Goal: Entertainment & Leisure: Consume media (video, audio)

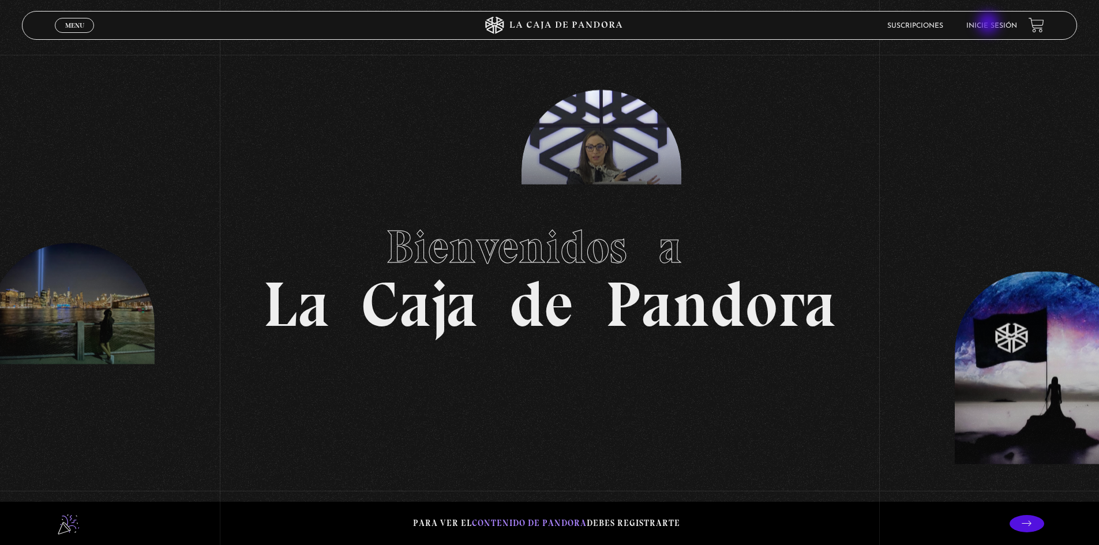
click at [877, 24] on link "Inicie sesión" at bounding box center [991, 25] width 51 height 7
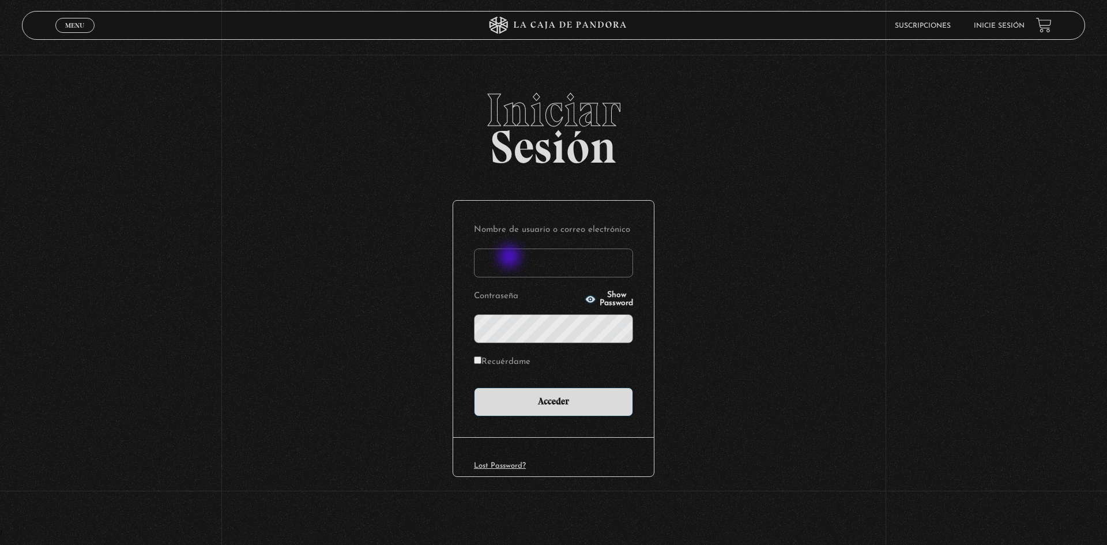
click at [511, 258] on input "Nombre de usuario o correo electrónico" at bounding box center [553, 263] width 159 height 29
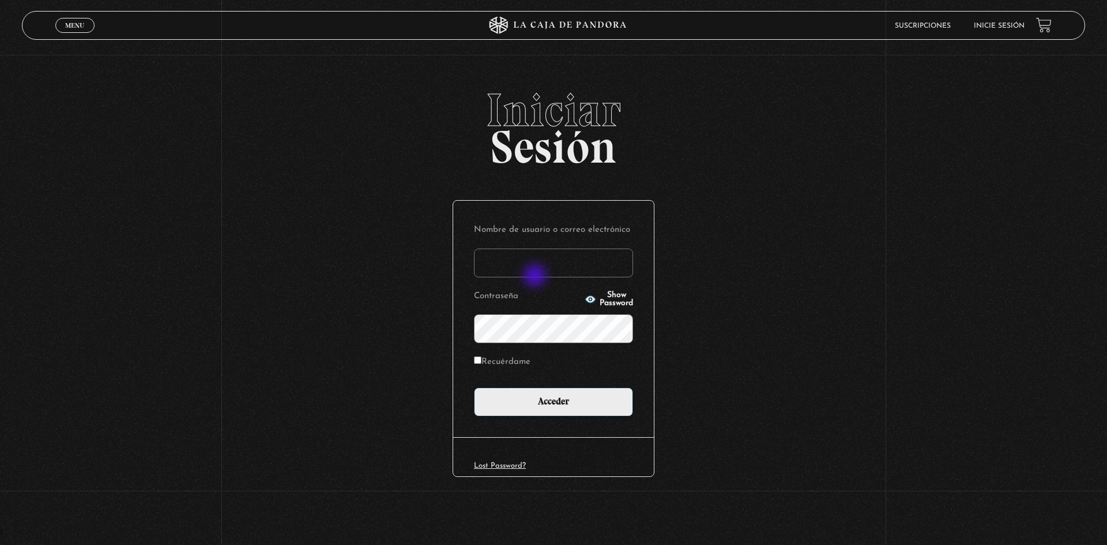
type input "asuseth@gmail.com"
click at [474, 388] on input "Acceder" at bounding box center [553, 402] width 159 height 29
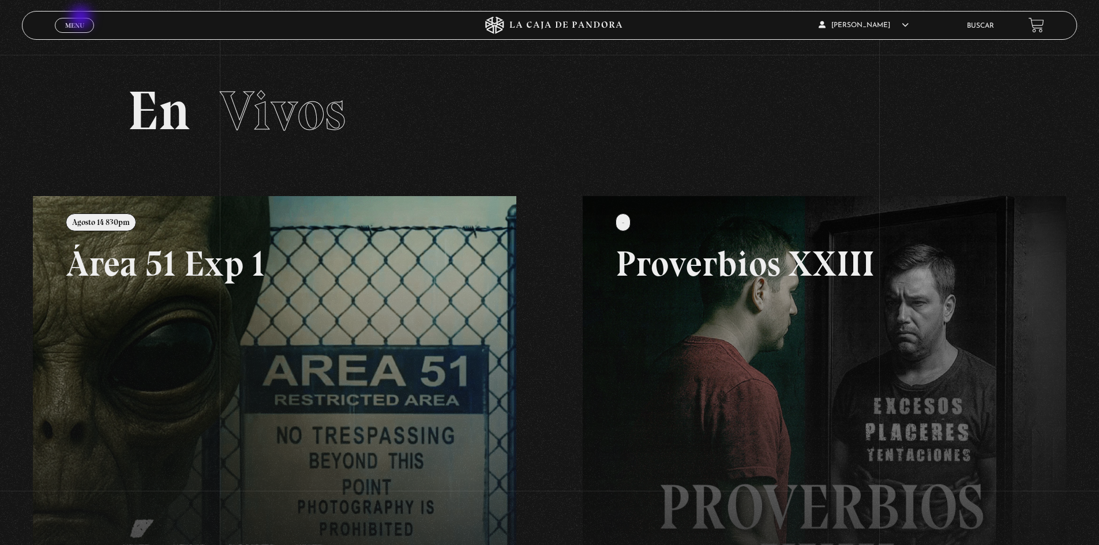
click at [82, 18] on link "Menu Cerrar" at bounding box center [74, 25] width 39 height 15
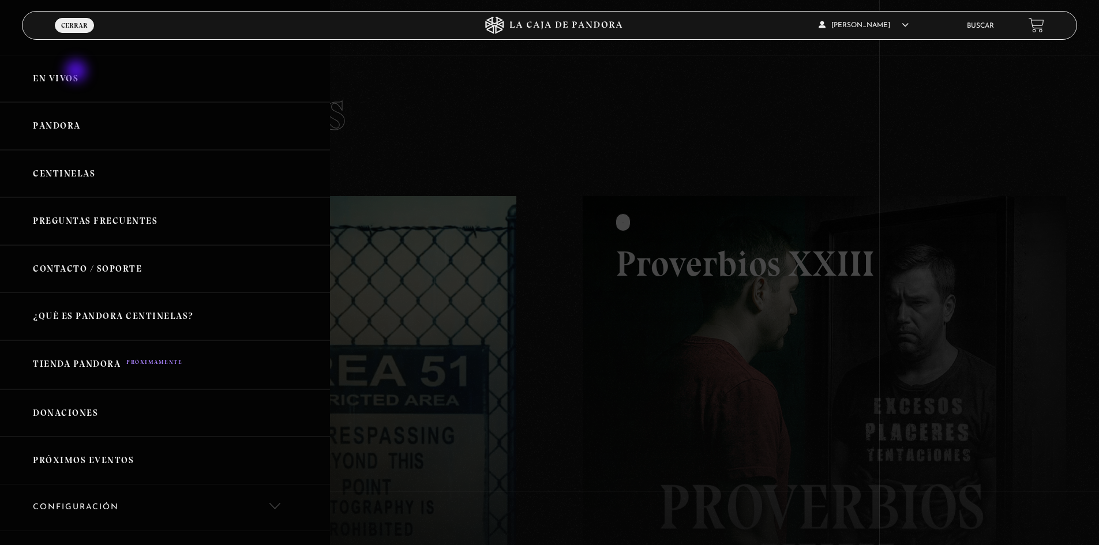
click at [77, 72] on link "En vivos" at bounding box center [165, 79] width 330 height 48
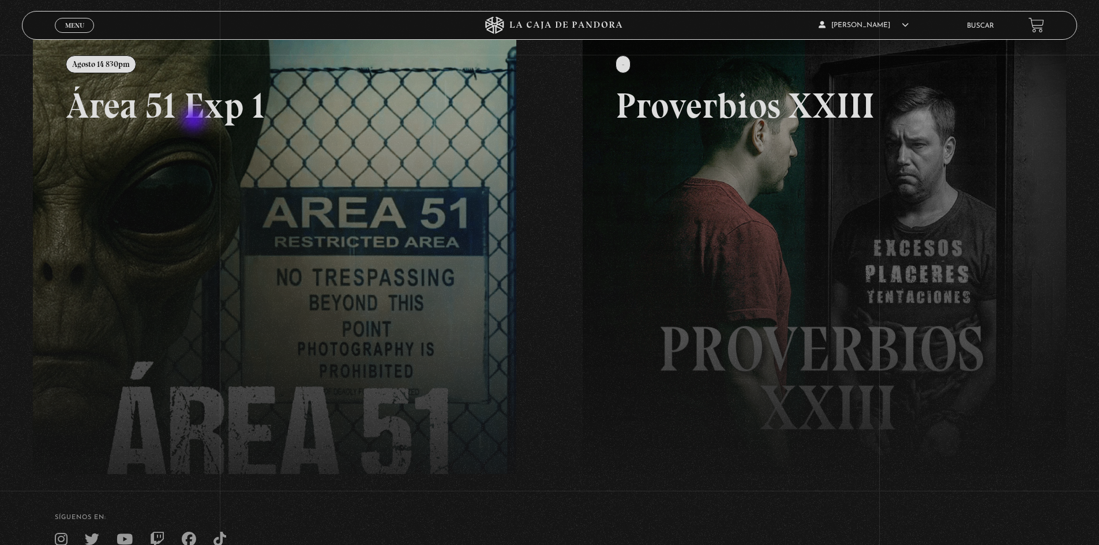
scroll to position [264, 0]
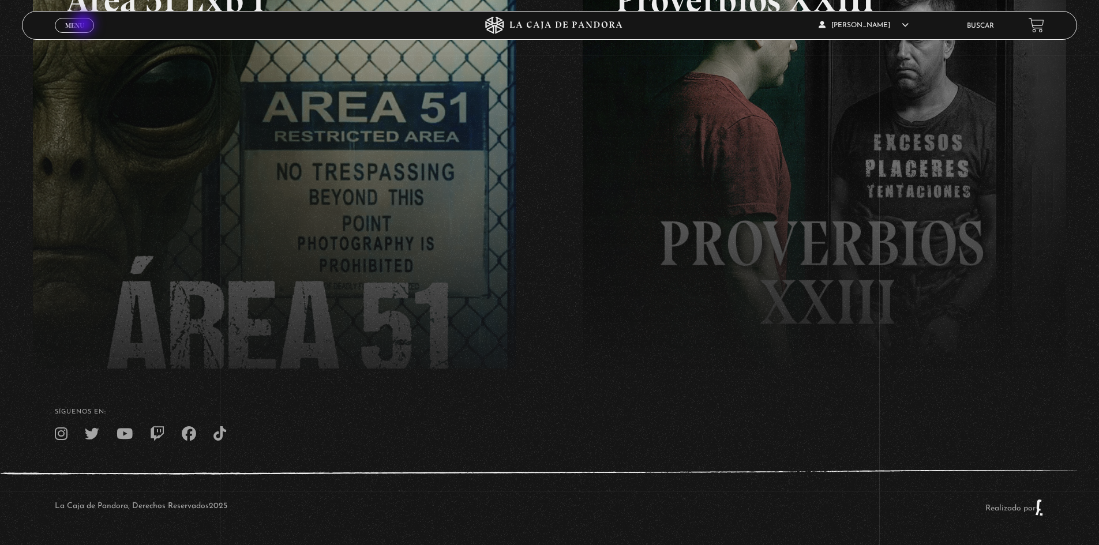
click at [85, 25] on link "Menu Cerrar" at bounding box center [74, 25] width 39 height 15
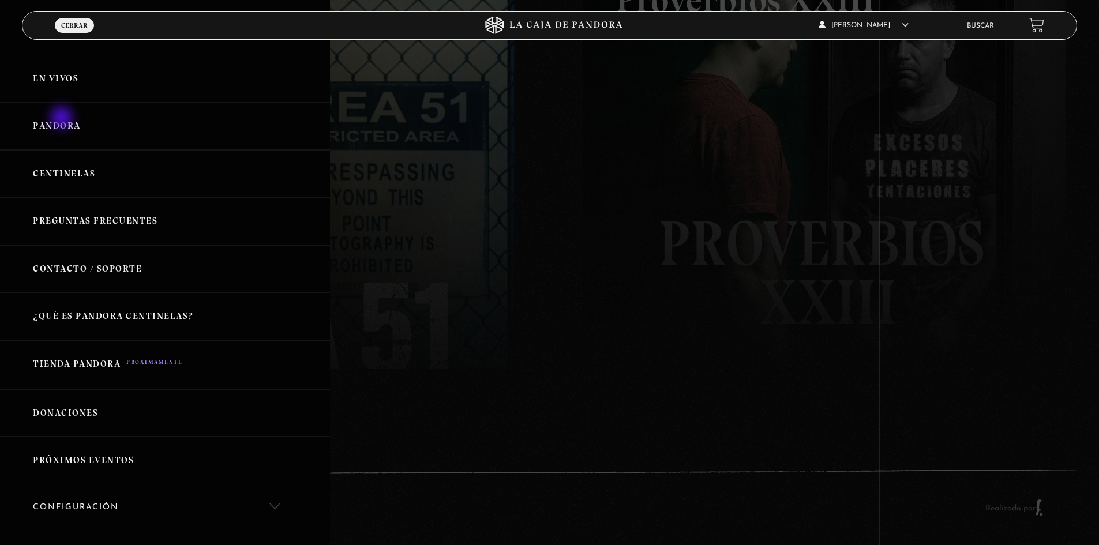
click at [63, 119] on link "Pandora" at bounding box center [165, 126] width 330 height 48
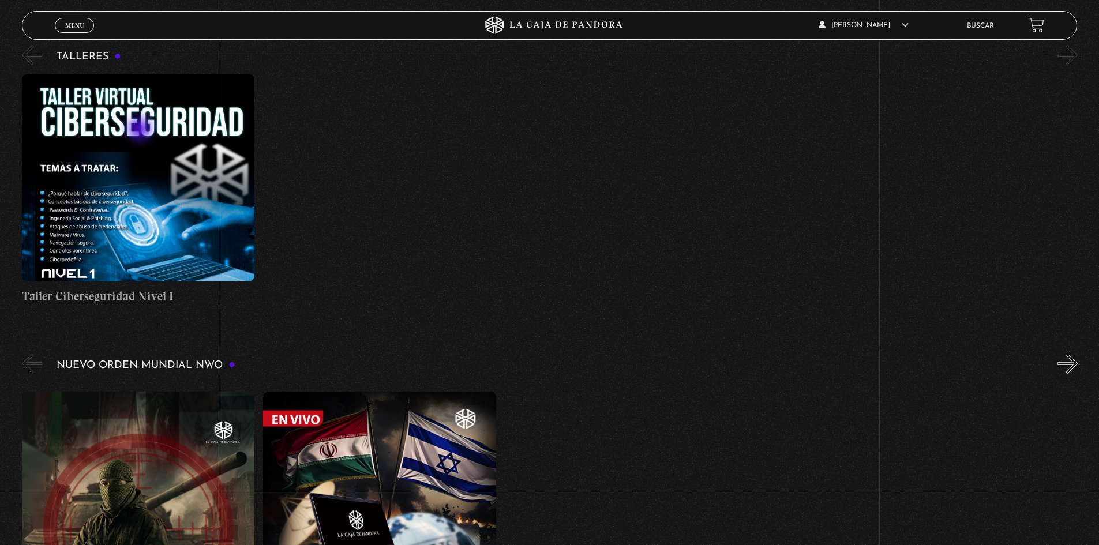
scroll to position [750, 0]
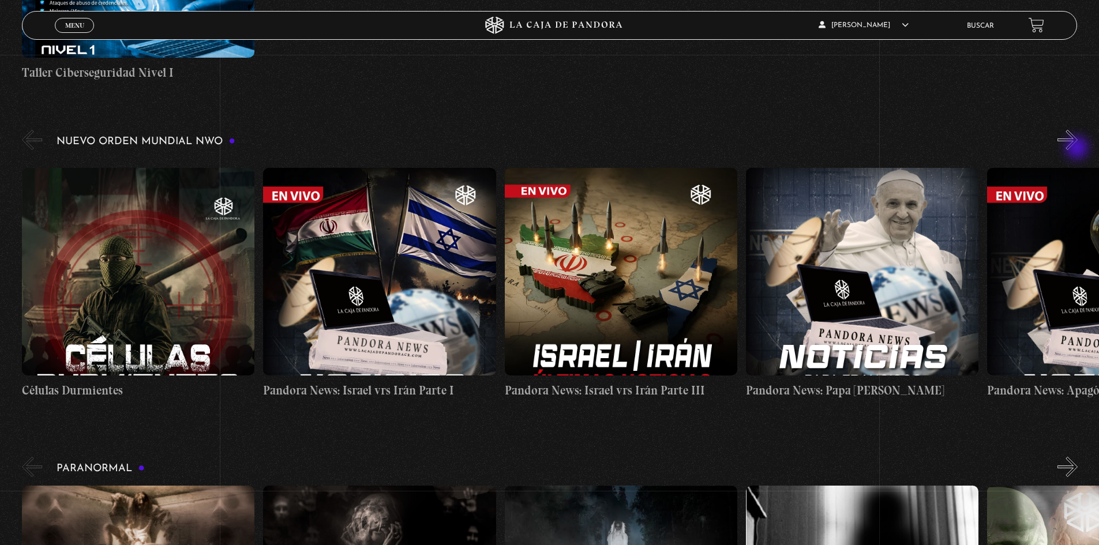
click at [1077, 149] on button "»" at bounding box center [1067, 140] width 20 height 20
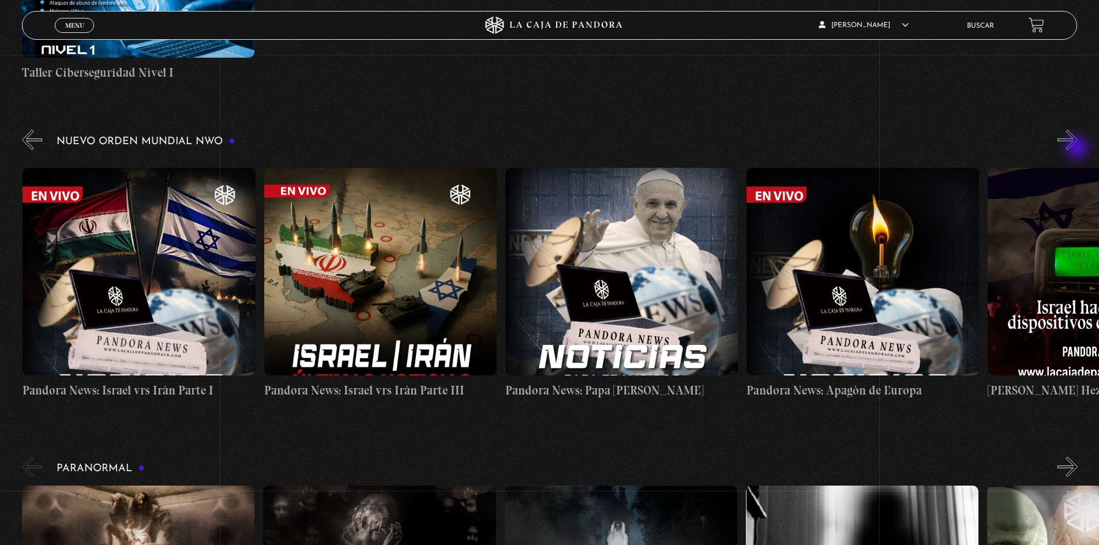
click at [1077, 149] on button "»" at bounding box center [1067, 140] width 20 height 20
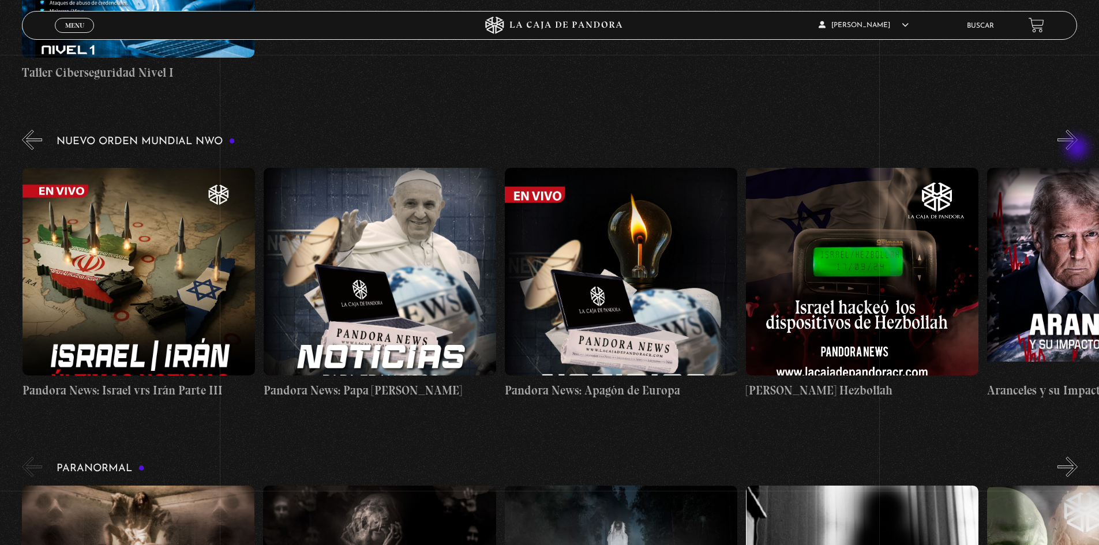
click at [1077, 149] on button "»" at bounding box center [1067, 140] width 20 height 20
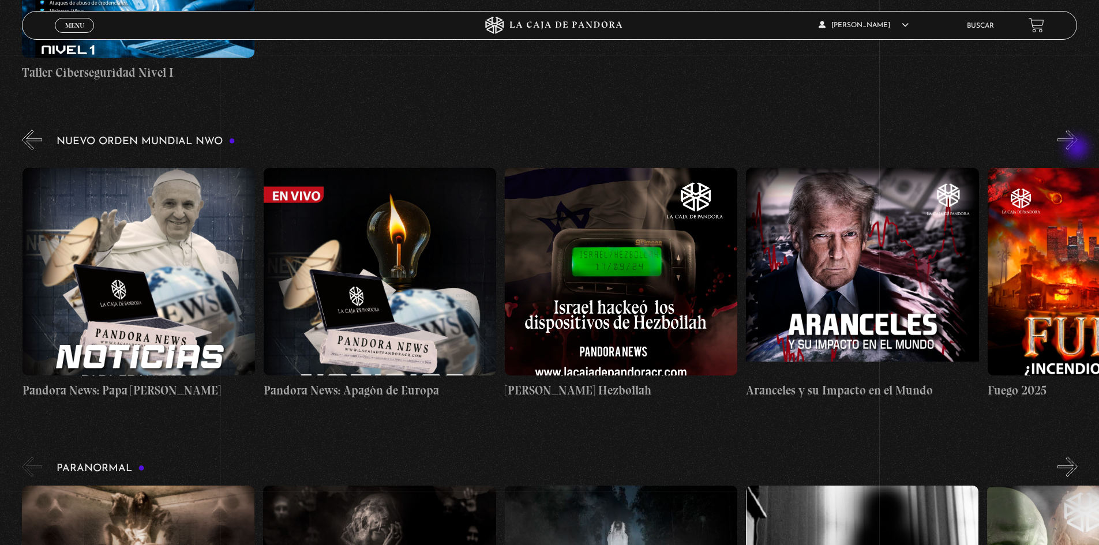
click at [1077, 149] on button "»" at bounding box center [1067, 140] width 20 height 20
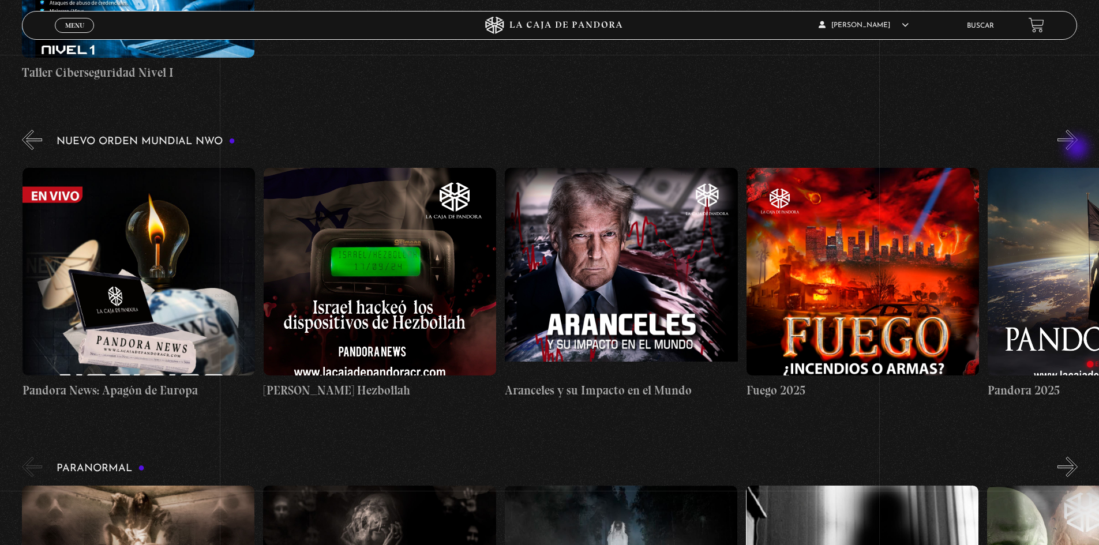
click at [1077, 149] on button "»" at bounding box center [1067, 140] width 20 height 20
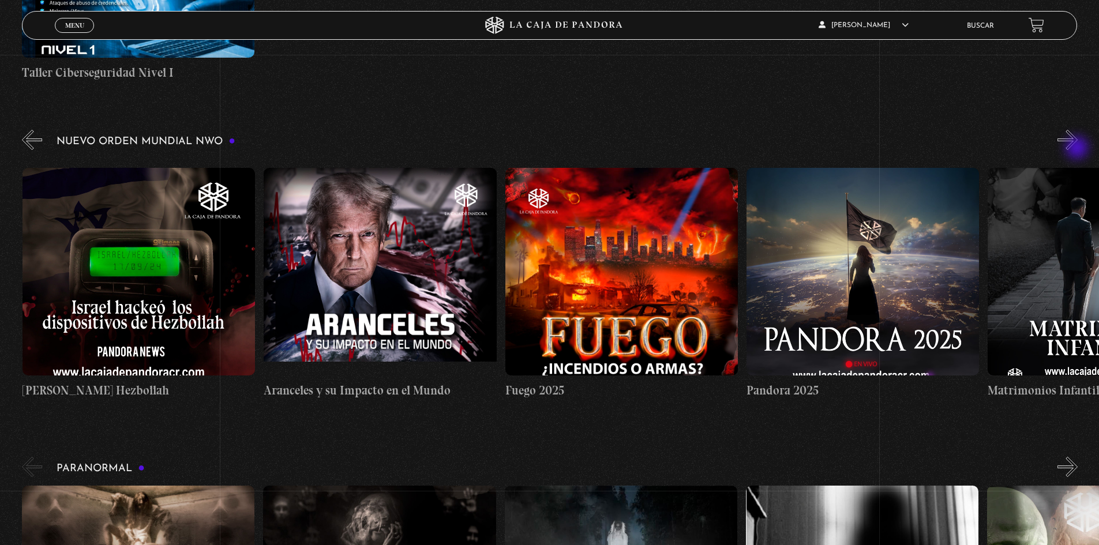
click at [1077, 149] on button "»" at bounding box center [1067, 140] width 20 height 20
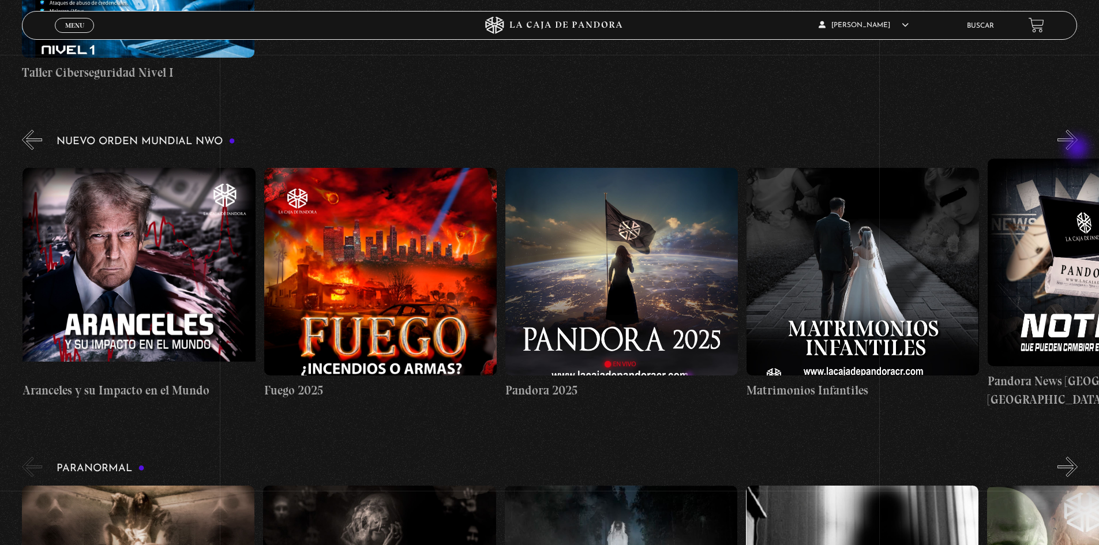
click at [1077, 149] on button "»" at bounding box center [1067, 140] width 20 height 20
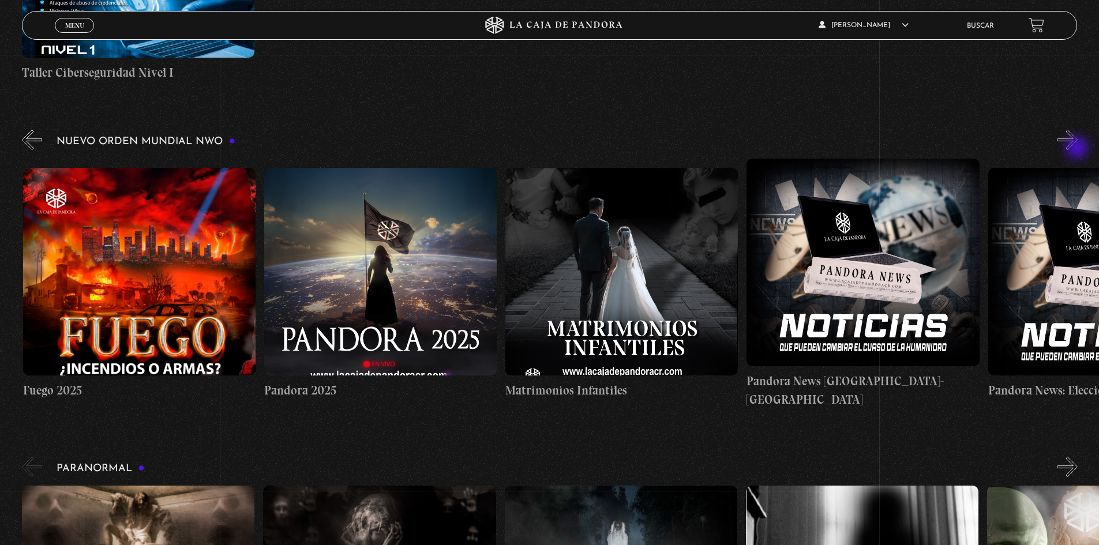
click at [1077, 149] on button "»" at bounding box center [1067, 140] width 20 height 20
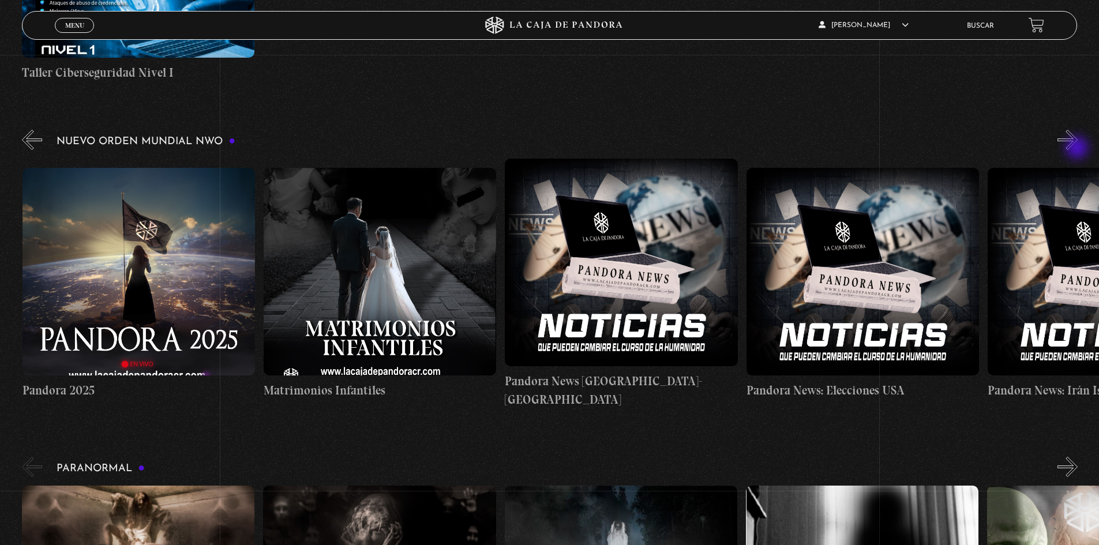
click at [1077, 149] on button "»" at bounding box center [1067, 140] width 20 height 20
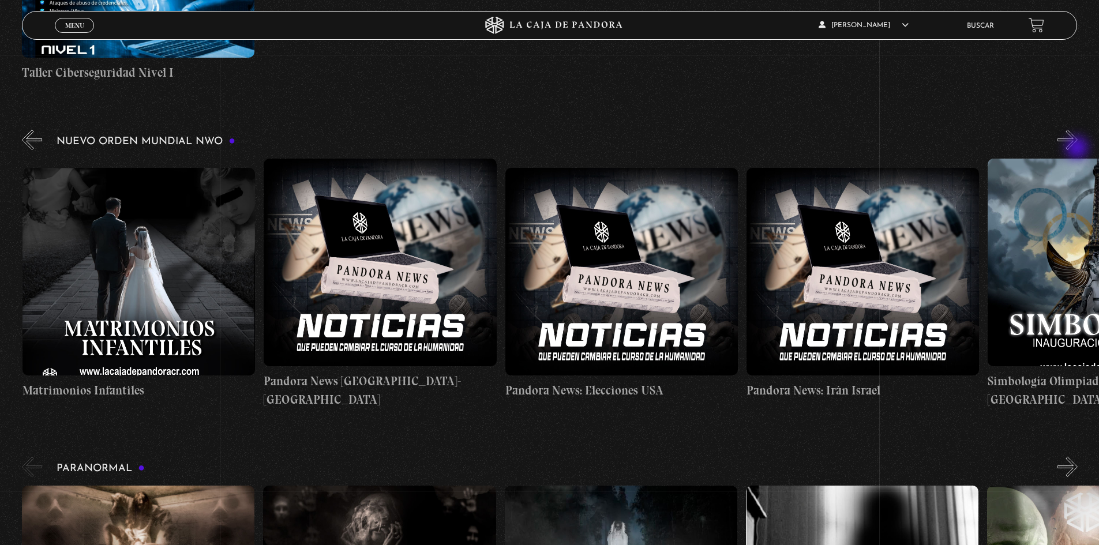
click at [1077, 149] on button "»" at bounding box center [1067, 140] width 20 height 20
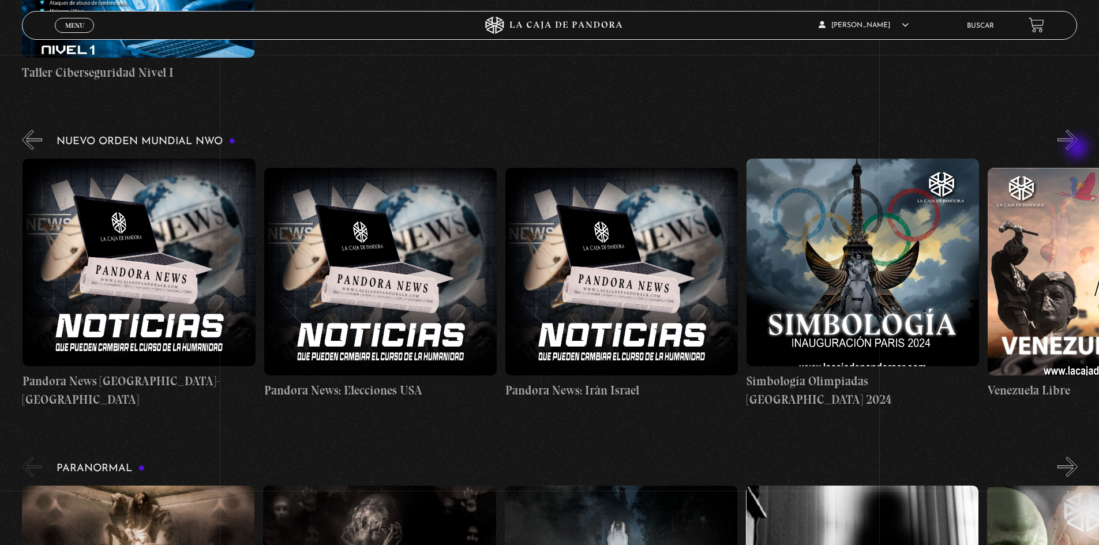
click at [1077, 149] on button "»" at bounding box center [1067, 140] width 20 height 20
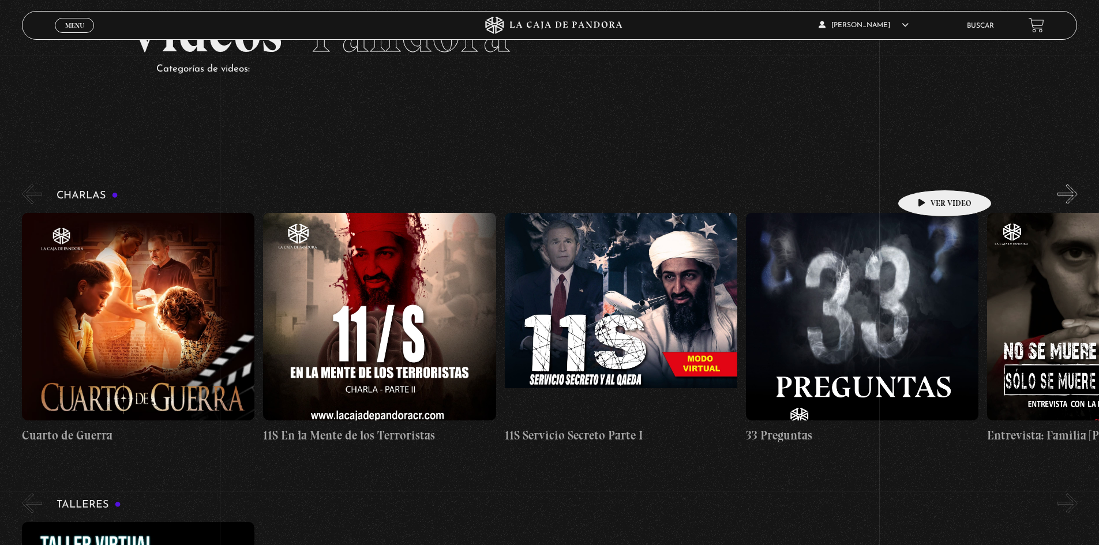
scroll to position [0, 0]
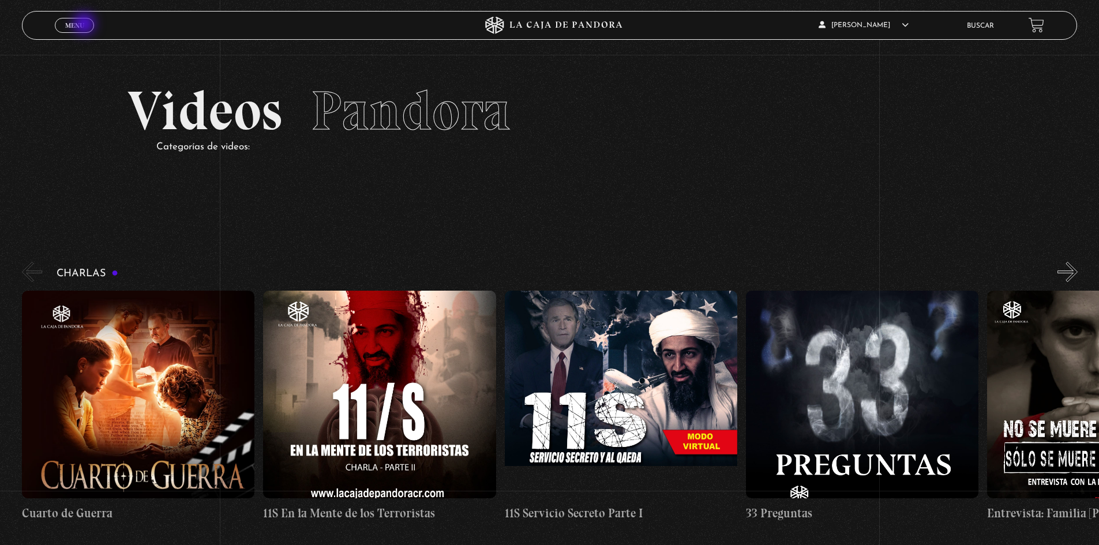
click at [85, 25] on link "Menu Cerrar" at bounding box center [74, 25] width 39 height 15
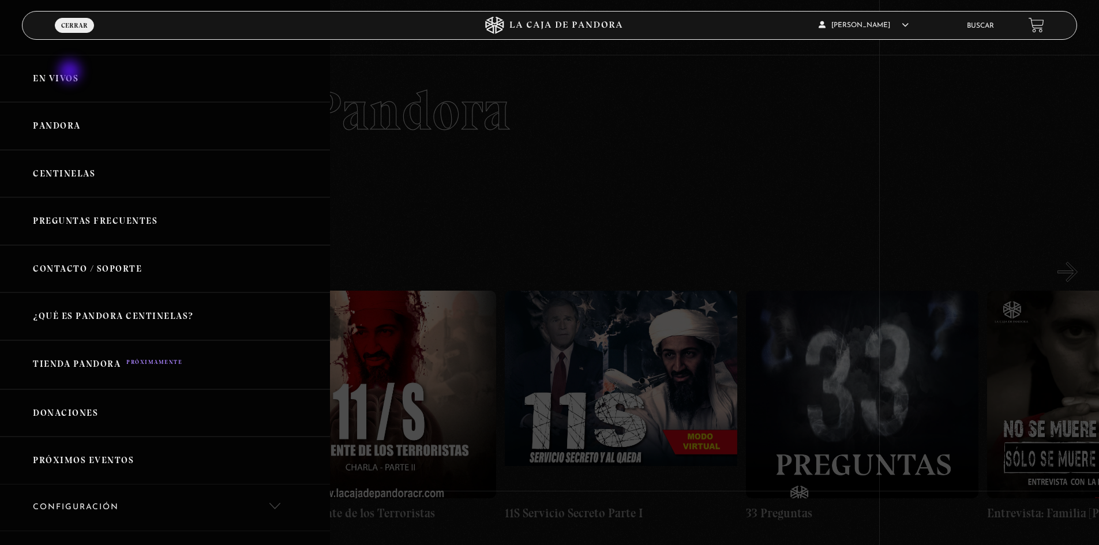
click at [70, 73] on link "En vivos" at bounding box center [165, 79] width 330 height 48
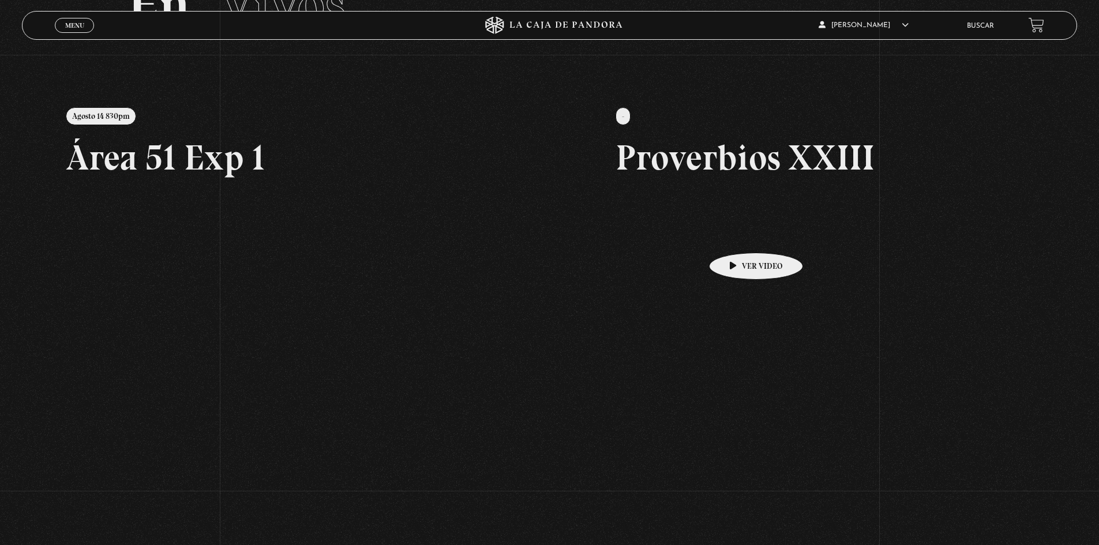
scroll to position [173, 0]
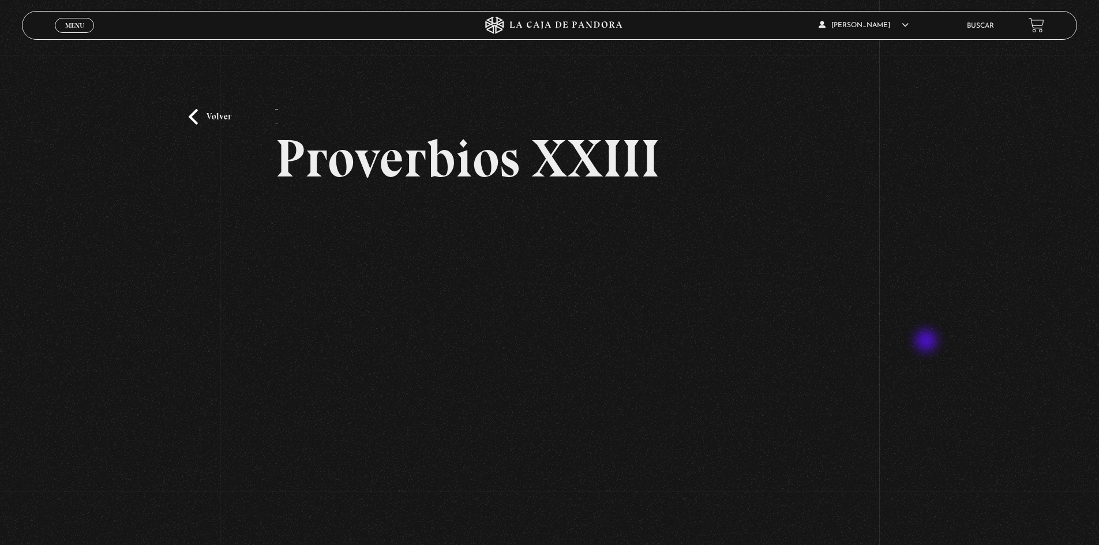
click at [928, 341] on div "Volver - Proverbios XXIII" at bounding box center [549, 294] width 1099 height 479
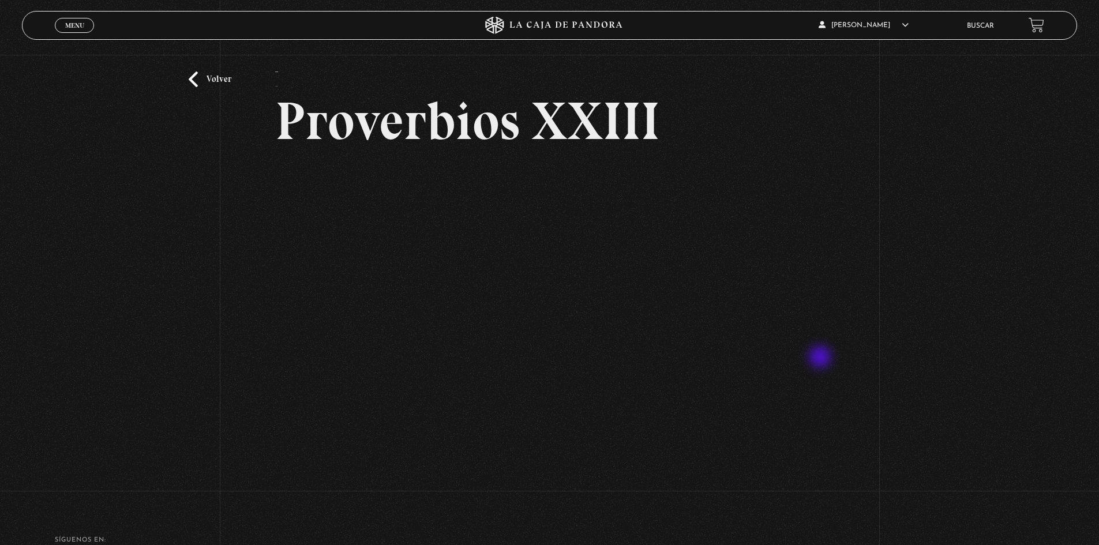
scroll to position [58, 0]
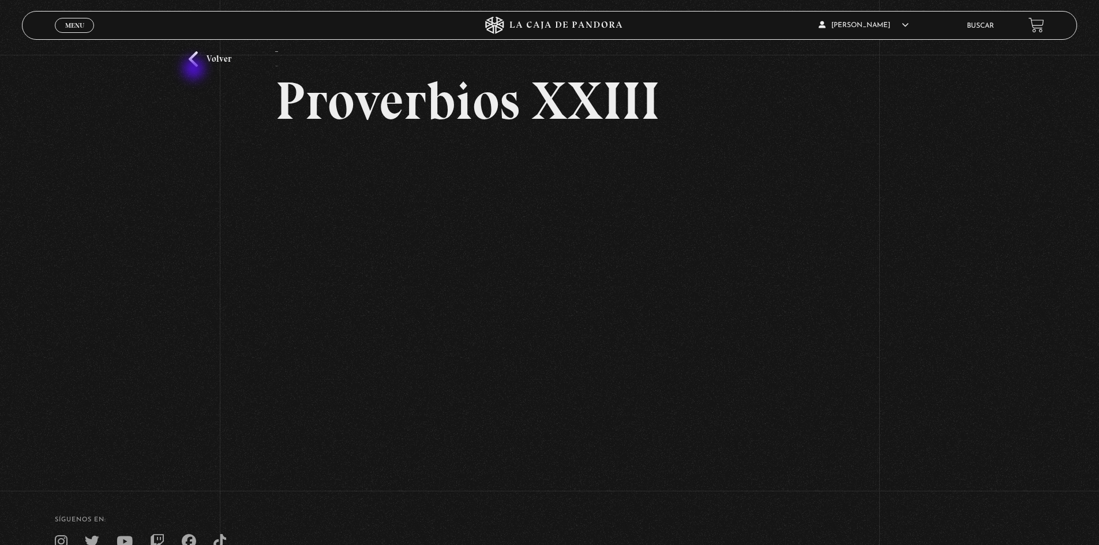
click at [195, 70] on div "Volver - Proverbios XXIII" at bounding box center [549, 236] width 1099 height 479
click at [200, 65] on link "Volver" at bounding box center [210, 59] width 43 height 16
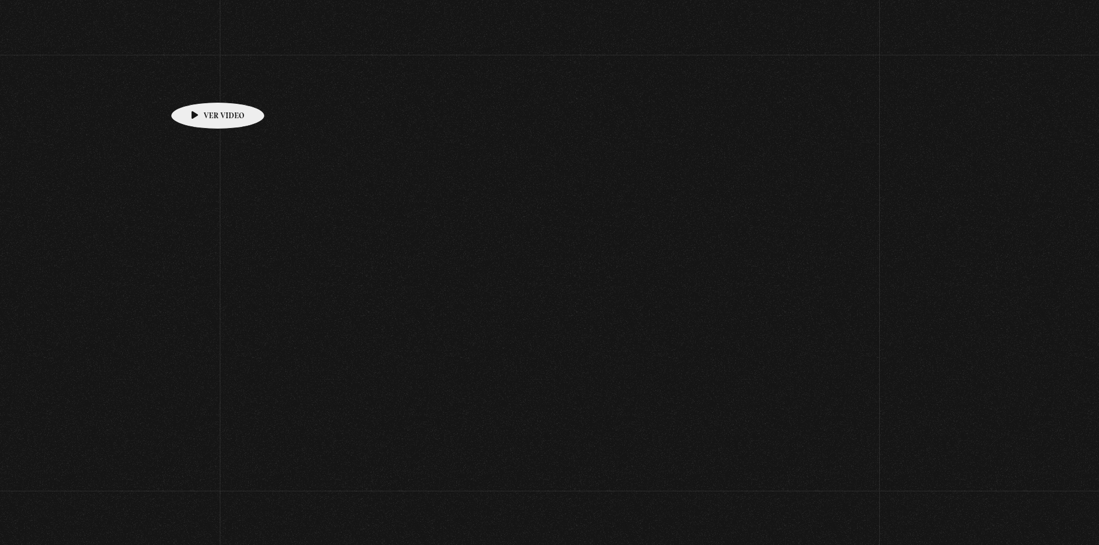
scroll to position [173, 0]
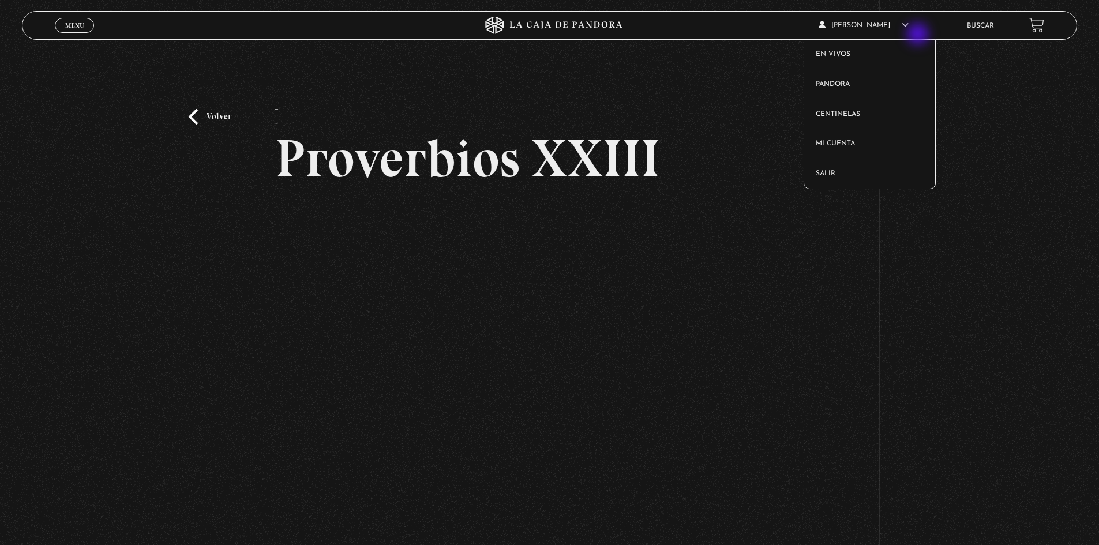
click at [908, 28] on span "Sofia Aguilar Suazo" at bounding box center [863, 25] width 90 height 7
click at [866, 168] on link "Salir" at bounding box center [869, 174] width 131 height 30
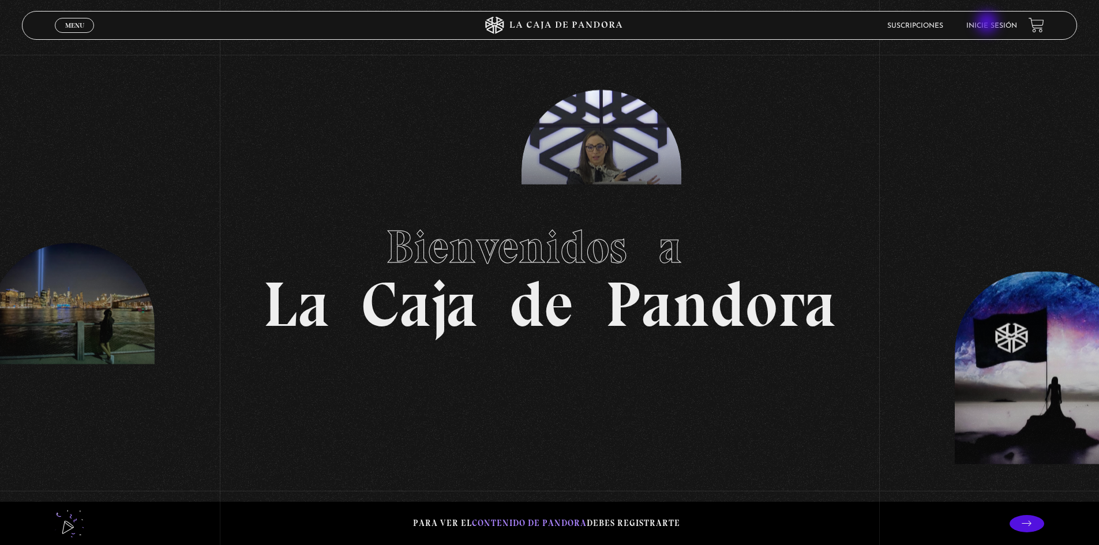
click at [993, 23] on link "Inicie sesión" at bounding box center [991, 25] width 51 height 7
